Goal: Complete application form

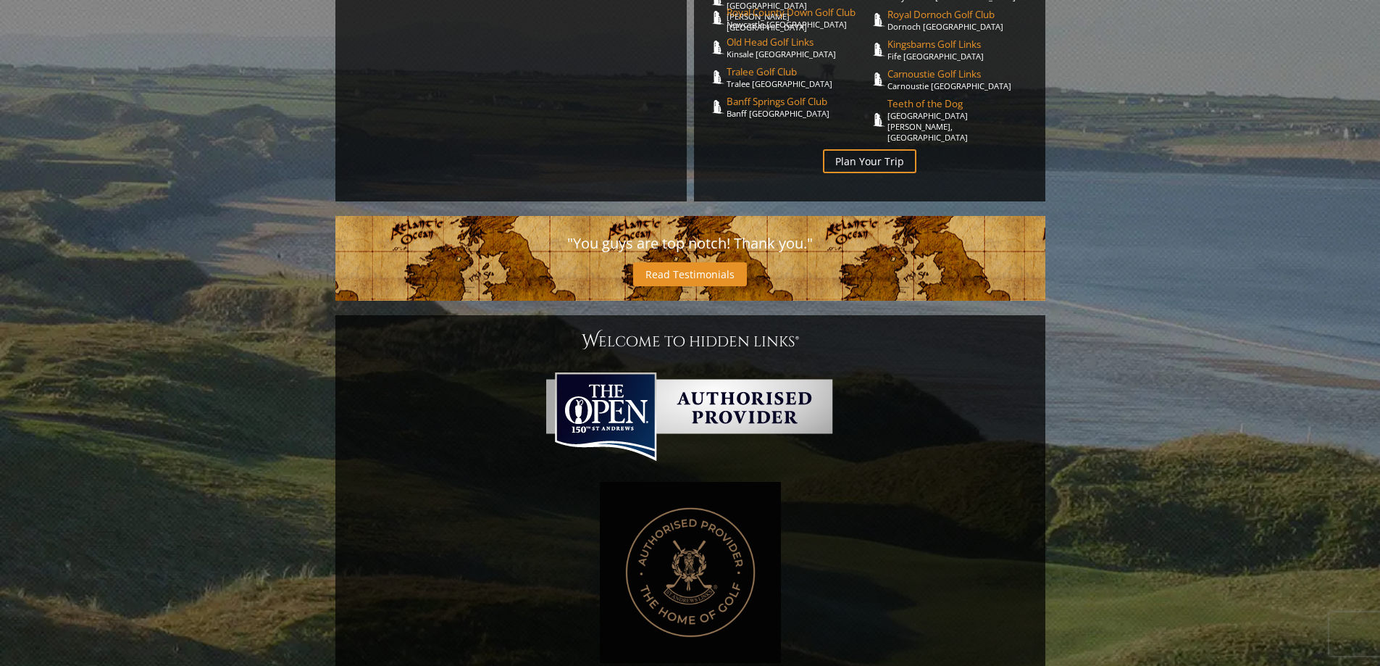
scroll to position [435, 0]
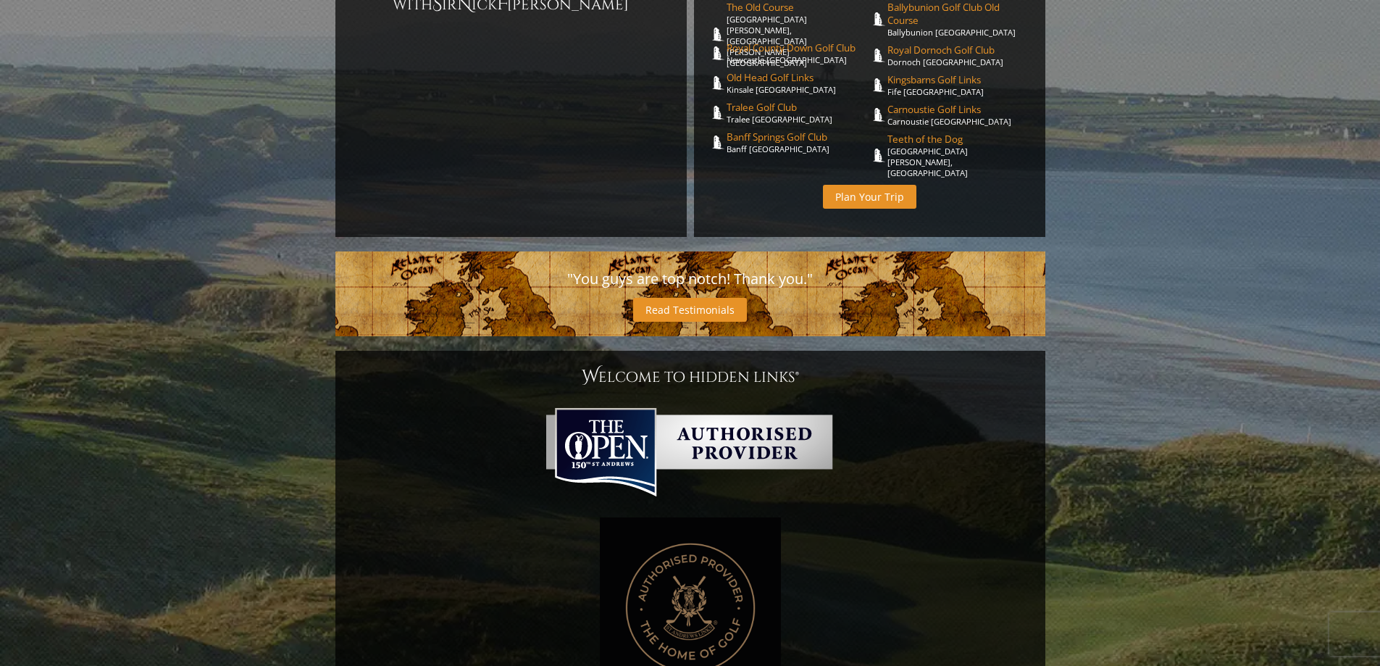
click at [869, 185] on link "Plan Your Trip" at bounding box center [869, 197] width 93 height 24
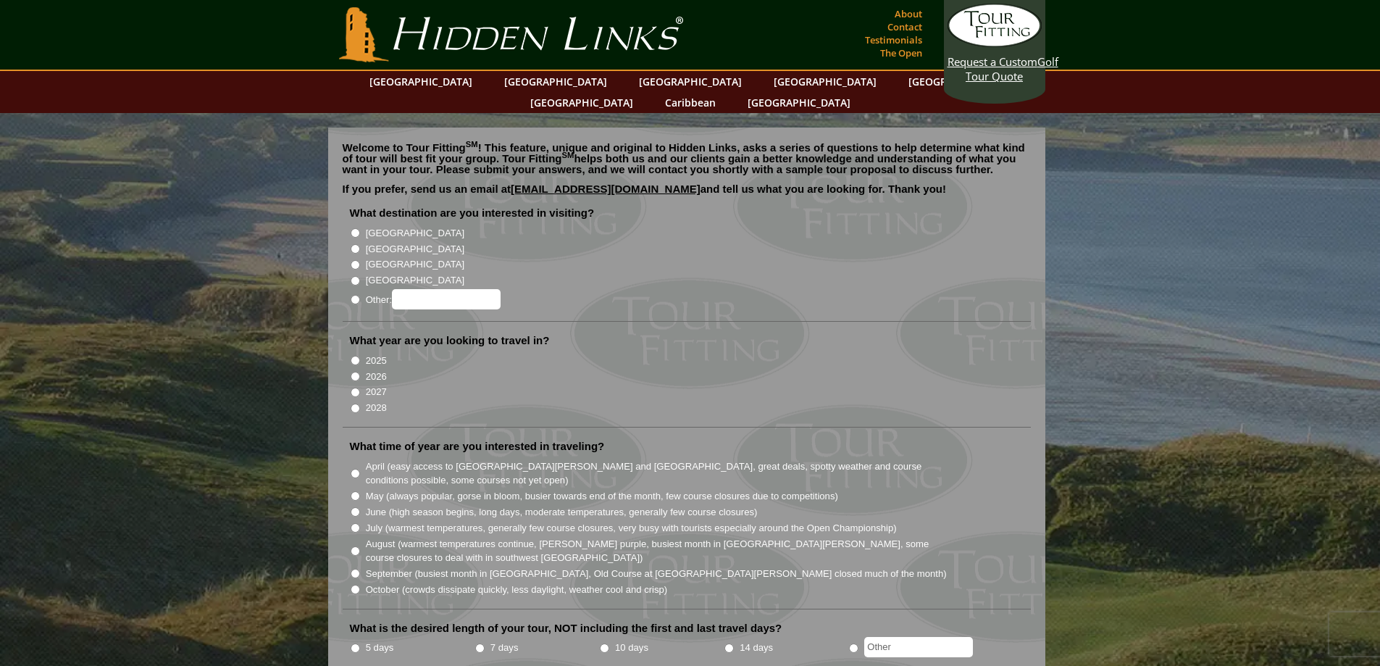
click at [353, 403] on input "2028" at bounding box center [355, 407] width 9 height 9
radio input "true"
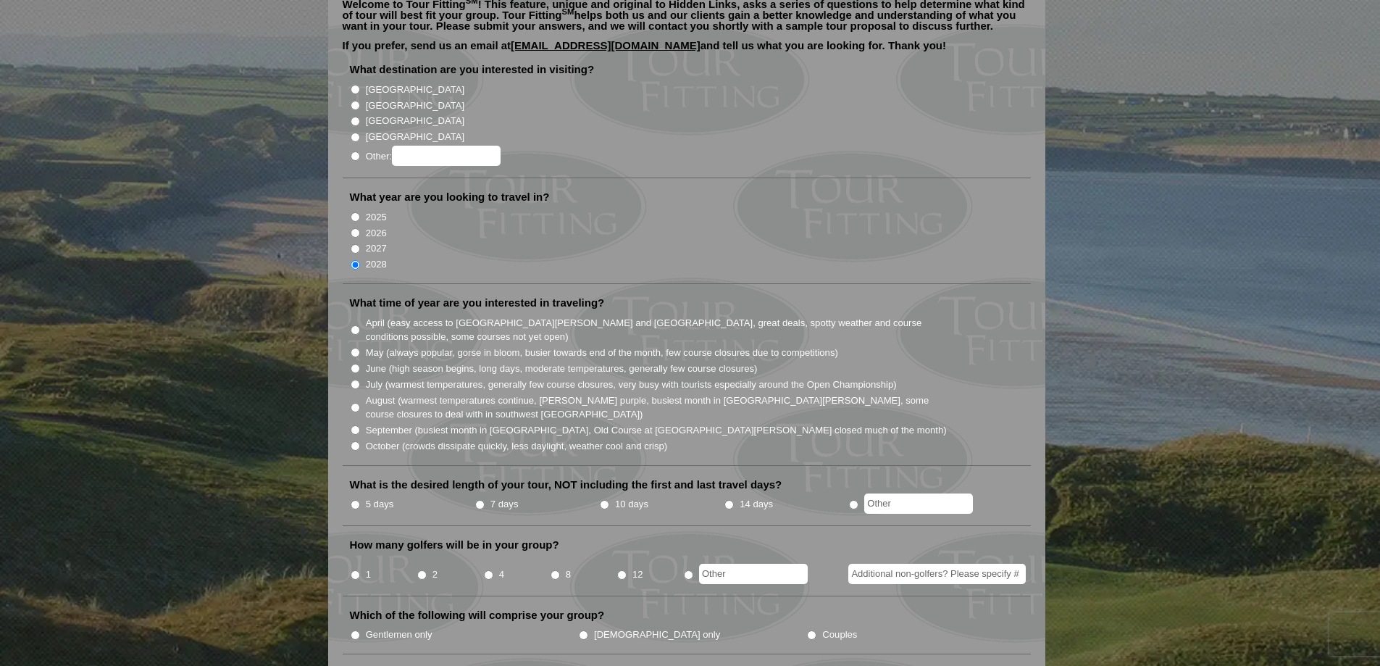
scroll to position [145, 0]
click at [480, 498] on input "7 days" at bounding box center [479, 502] width 9 height 9
radio input "true"
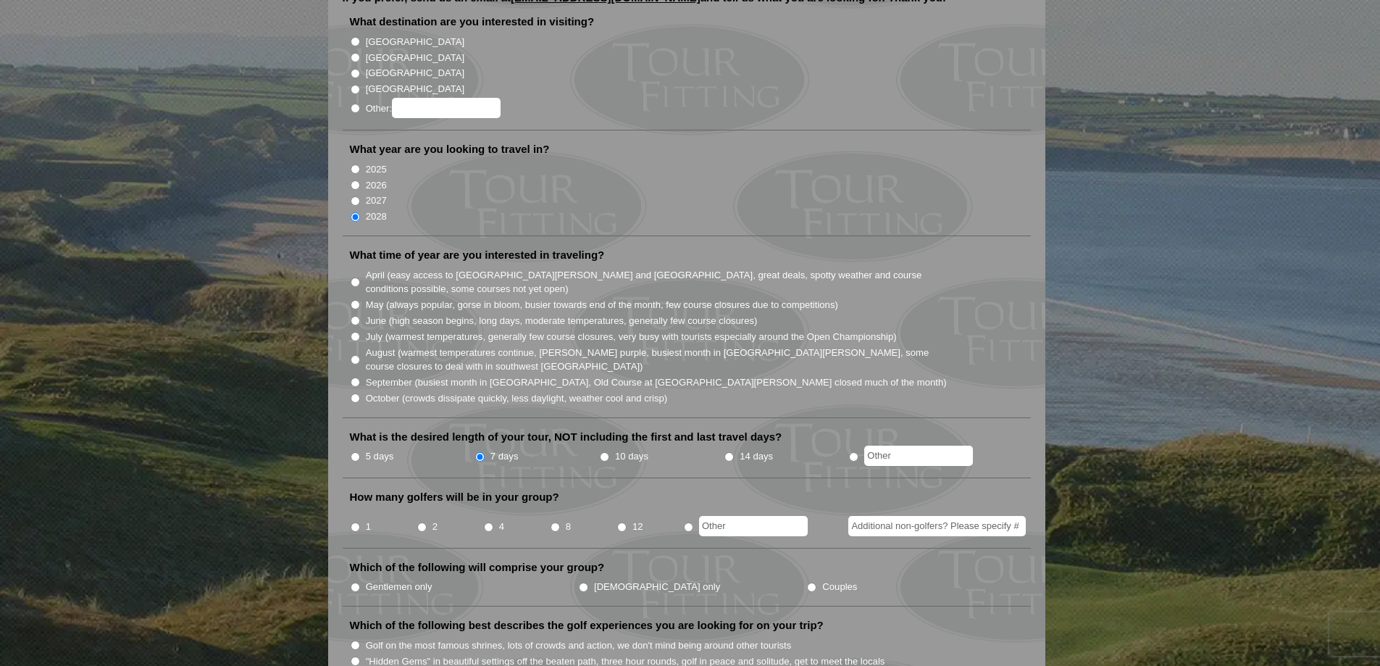
scroll to position [217, 0]
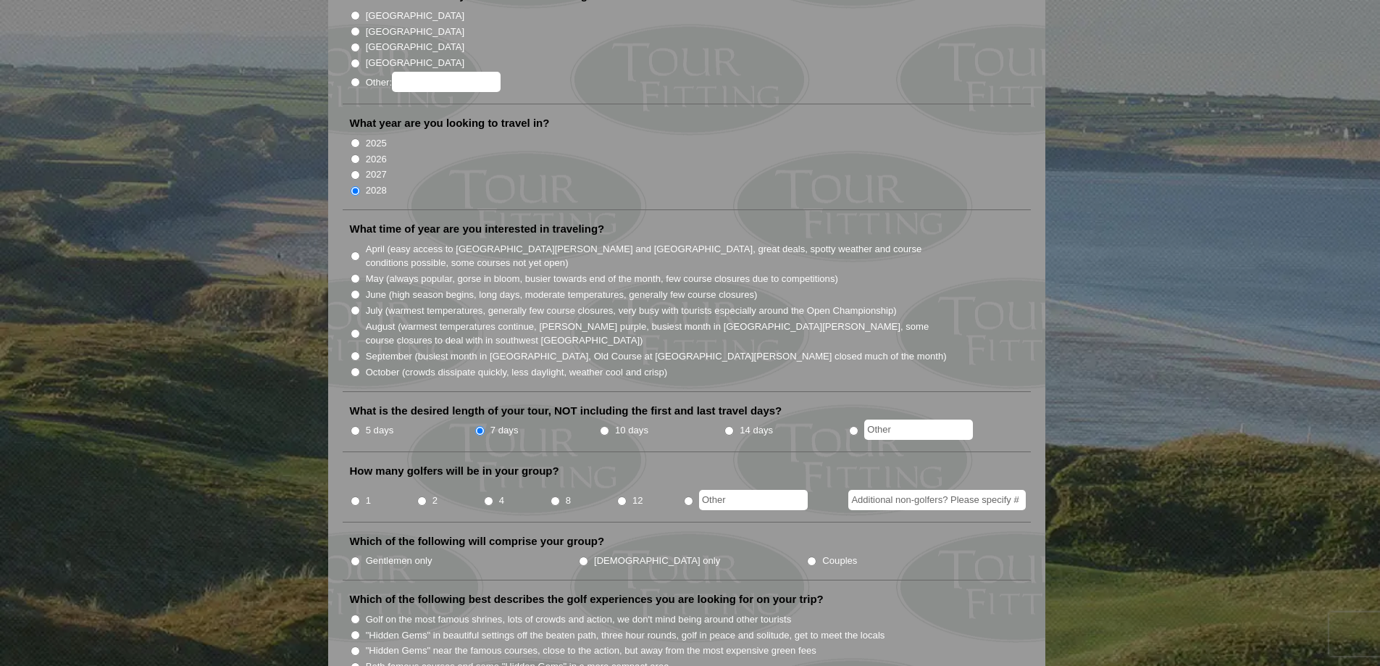
click at [356, 556] on input "Gentlemen only" at bounding box center [355, 560] width 9 height 9
radio input "true"
click at [488, 496] on input "4" at bounding box center [488, 500] width 9 height 9
radio input "true"
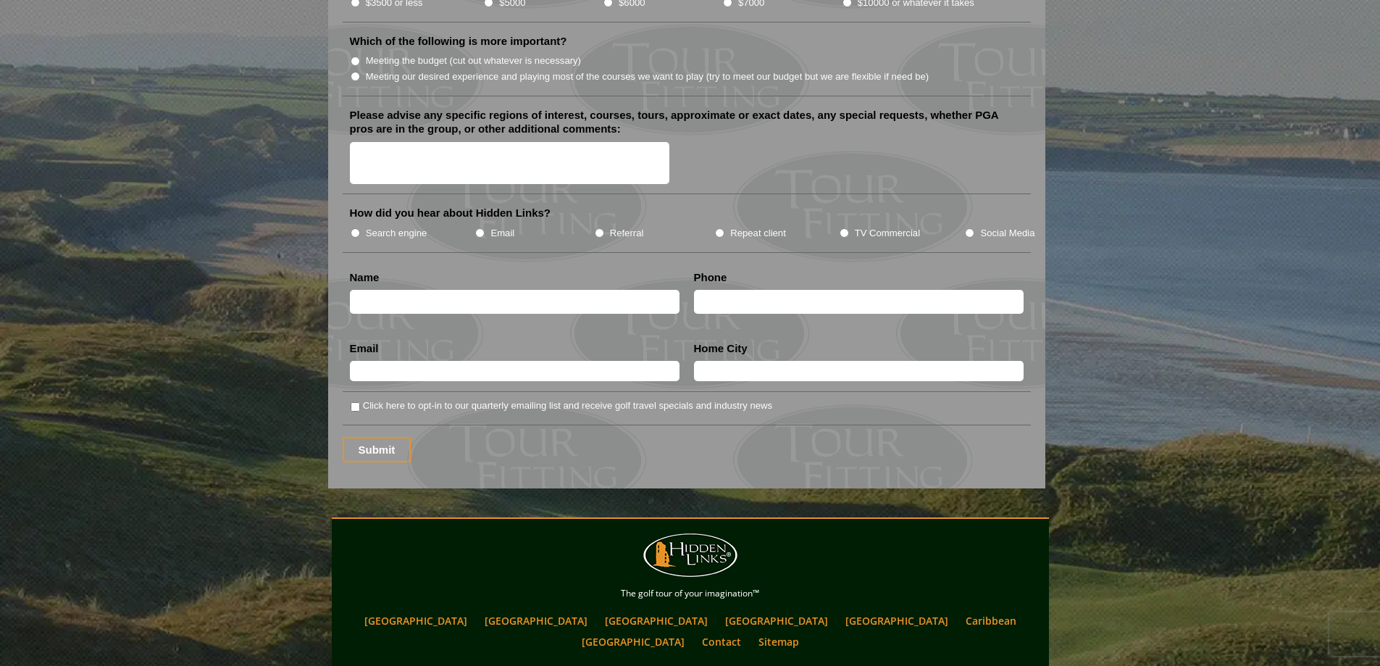
scroll to position [1594, 0]
